Goal: Transaction & Acquisition: Purchase product/service

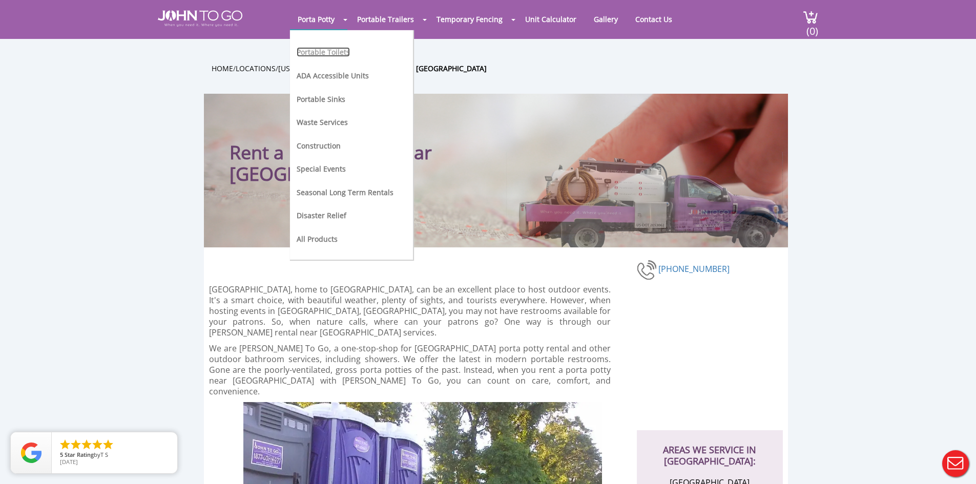
click at [326, 52] on link "Portable Toilets" at bounding box center [323, 52] width 53 height 10
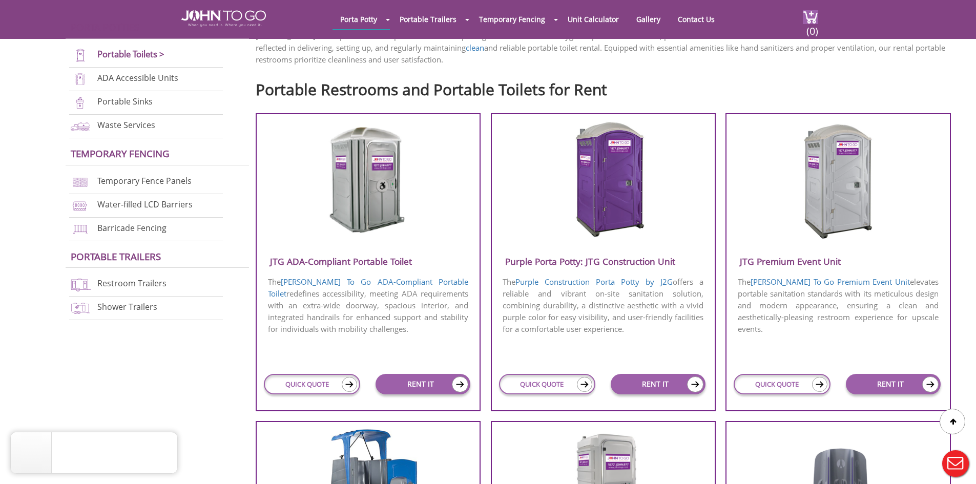
scroll to position [308, 0]
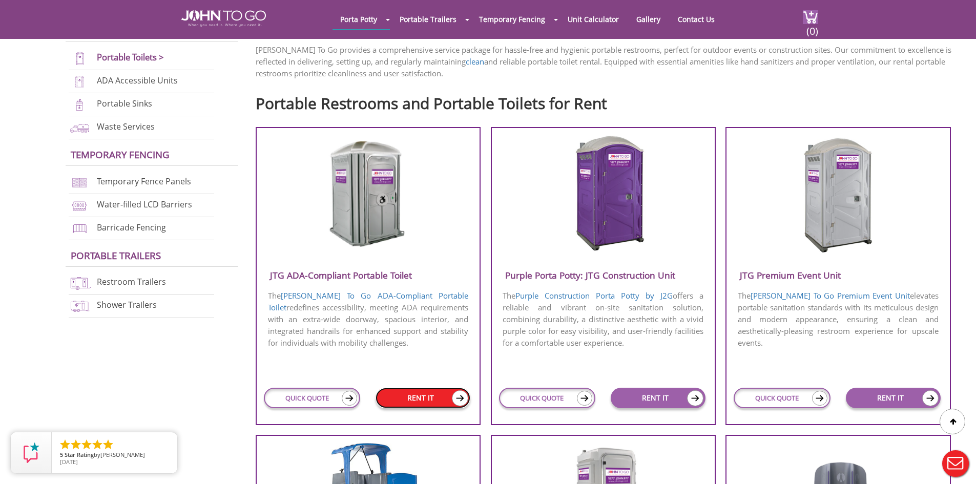
click at [401, 404] on link "RENT IT" at bounding box center [423, 398] width 95 height 21
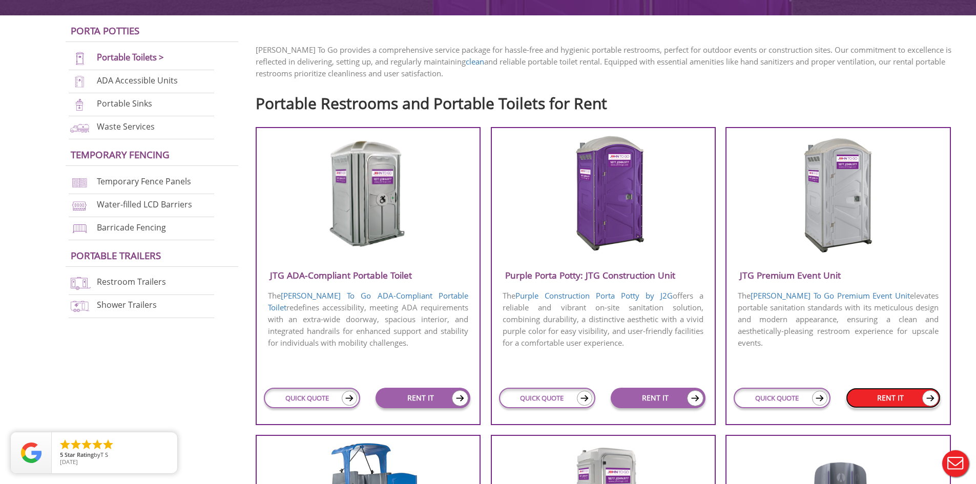
click at [872, 397] on link "RENT IT" at bounding box center [893, 398] width 95 height 21
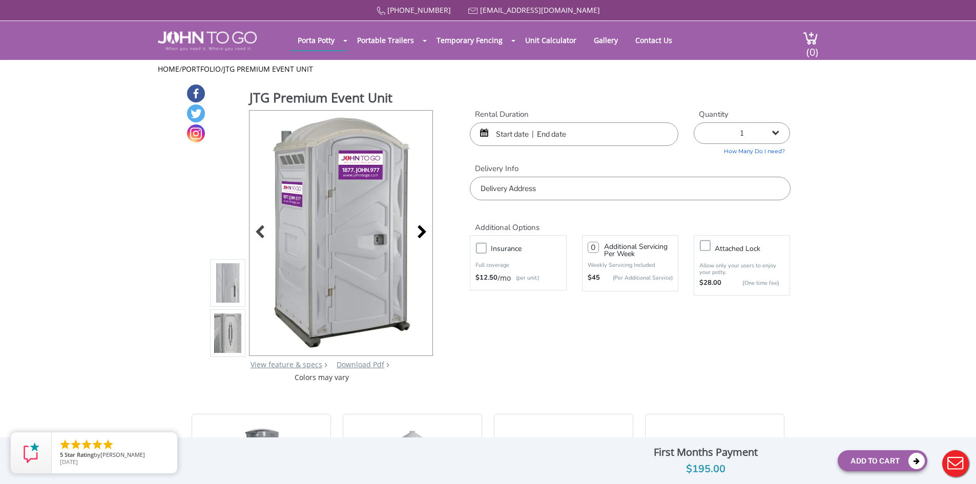
click at [420, 235] on div at bounding box center [419, 233] width 14 height 14
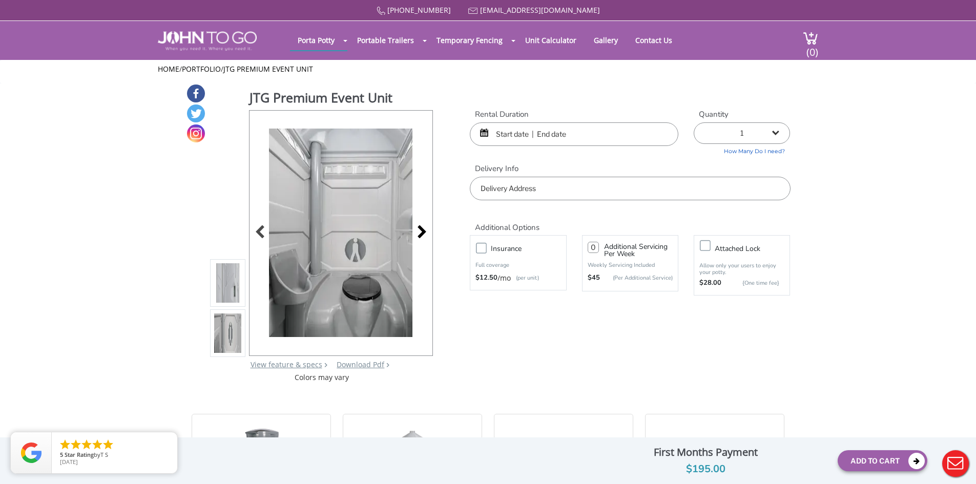
click at [420, 235] on div at bounding box center [419, 233] width 14 height 14
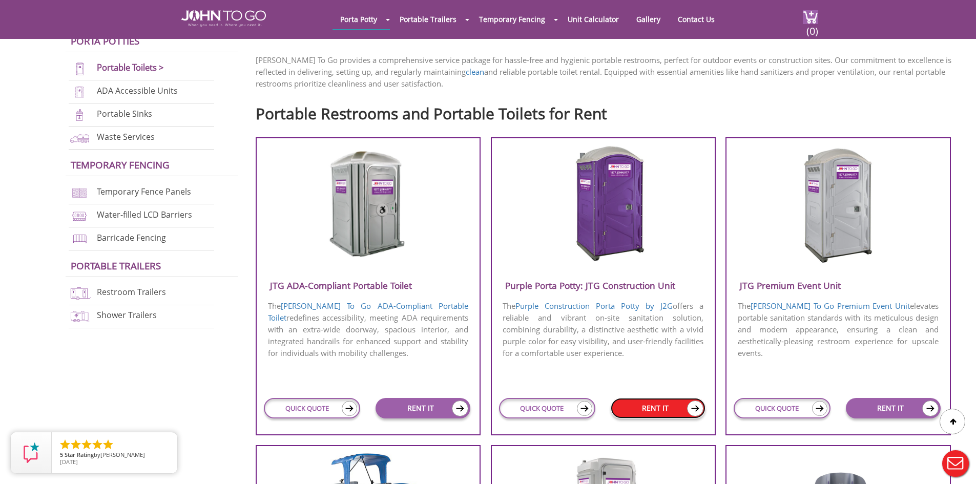
click at [642, 406] on link "RENT IT" at bounding box center [658, 408] width 95 height 21
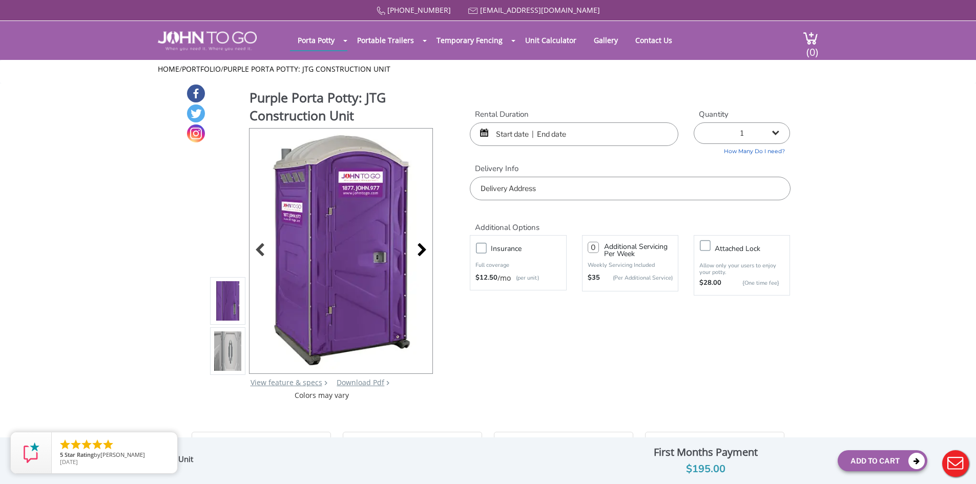
click at [419, 252] on div at bounding box center [419, 251] width 14 height 14
